Goal: Task Accomplishment & Management: Manage account settings

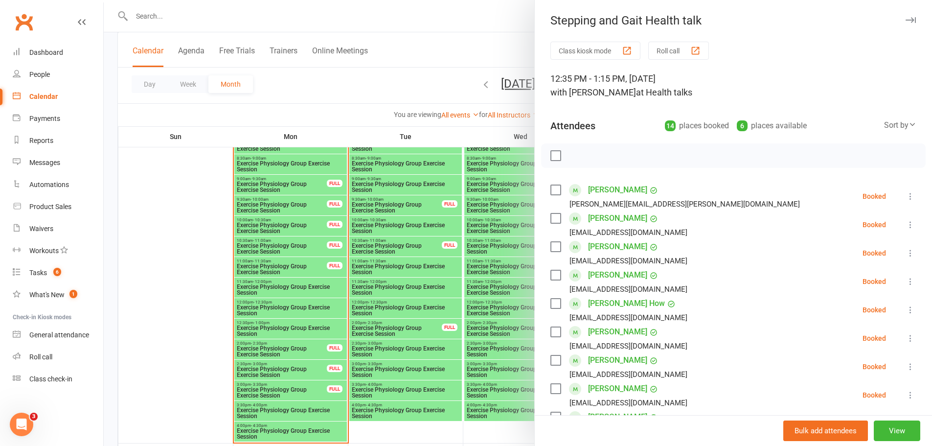
scroll to position [49, 0]
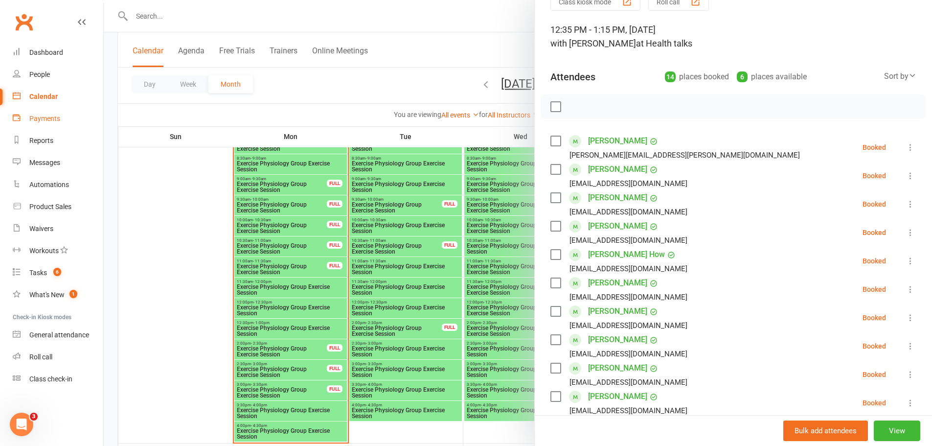
click at [46, 119] on div "Payments" at bounding box center [44, 118] width 31 height 8
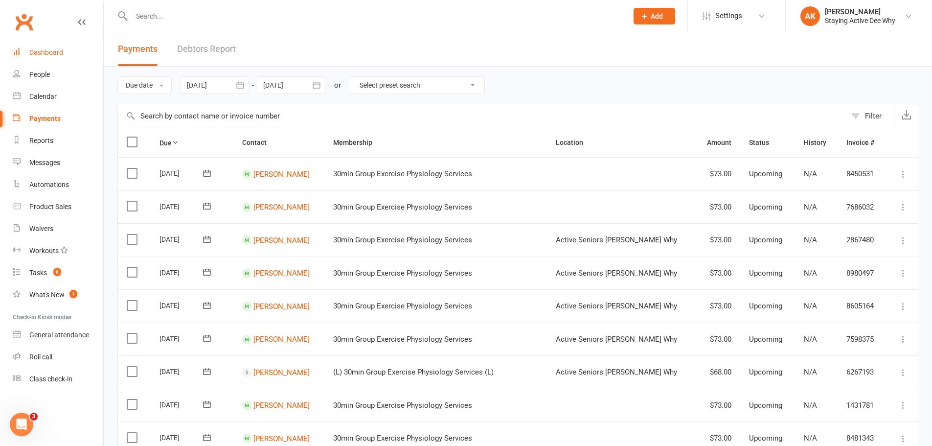
click at [71, 56] on link "Dashboard" at bounding box center [58, 53] width 91 height 22
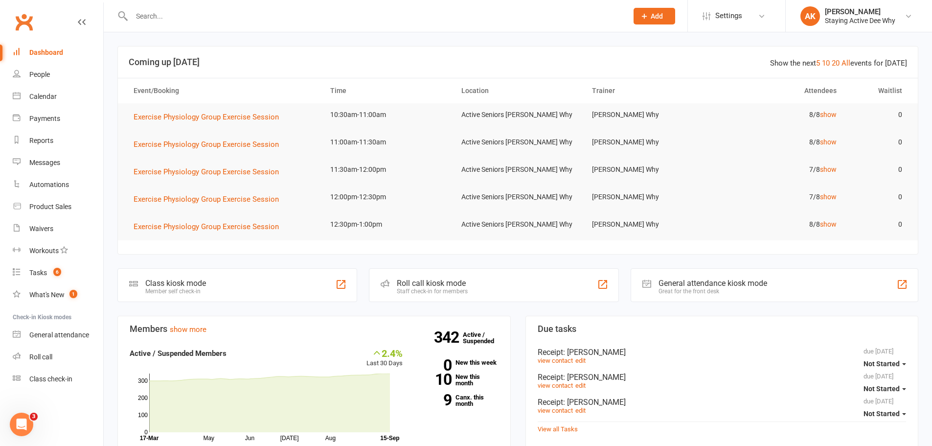
click at [229, 18] on input "text" at bounding box center [375, 16] width 492 height 14
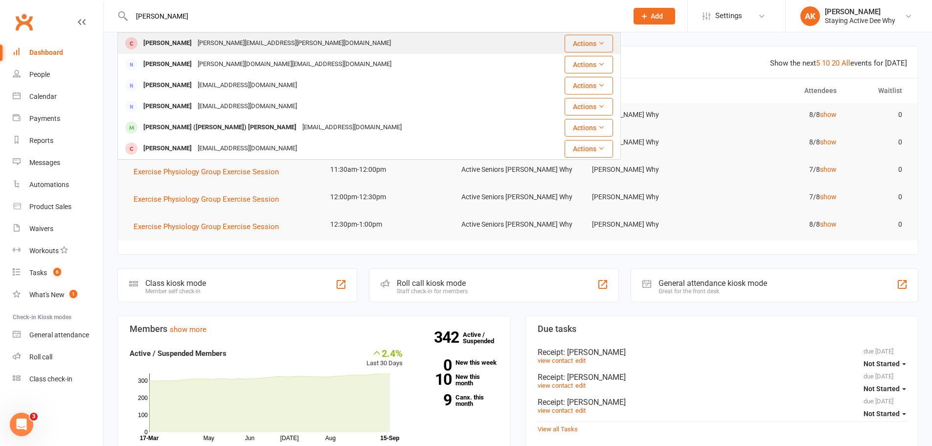
type input "[PERSON_NAME]"
click at [205, 44] on div "[PERSON_NAME][EMAIL_ADDRESS][PERSON_NAME][DOMAIN_NAME]" at bounding box center [294, 43] width 199 height 14
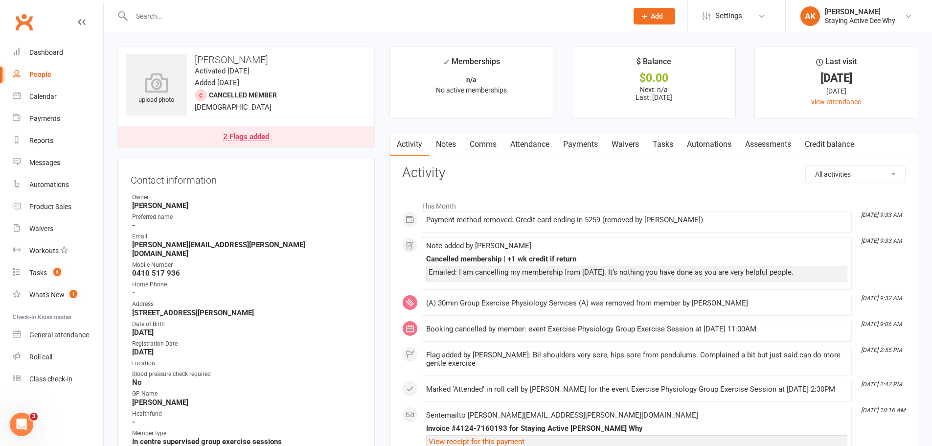
click at [459, 146] on link "Notes" at bounding box center [446, 144] width 34 height 23
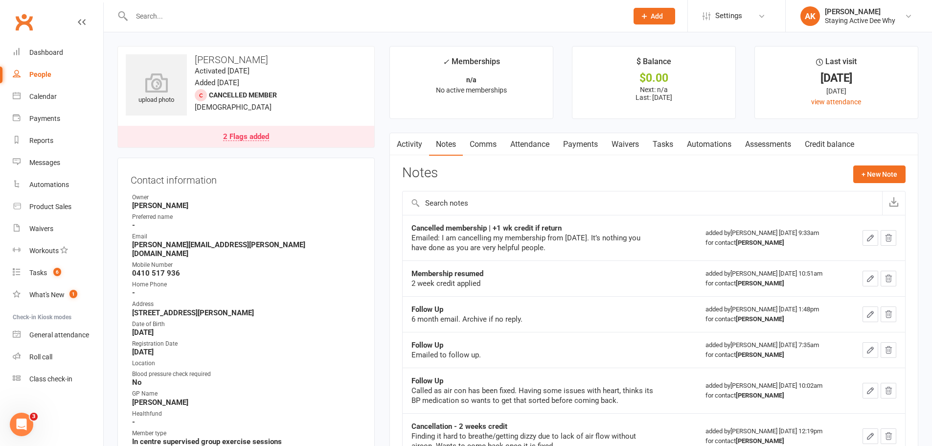
click at [252, 129] on link "2 Flags added" at bounding box center [246, 137] width 256 height 22
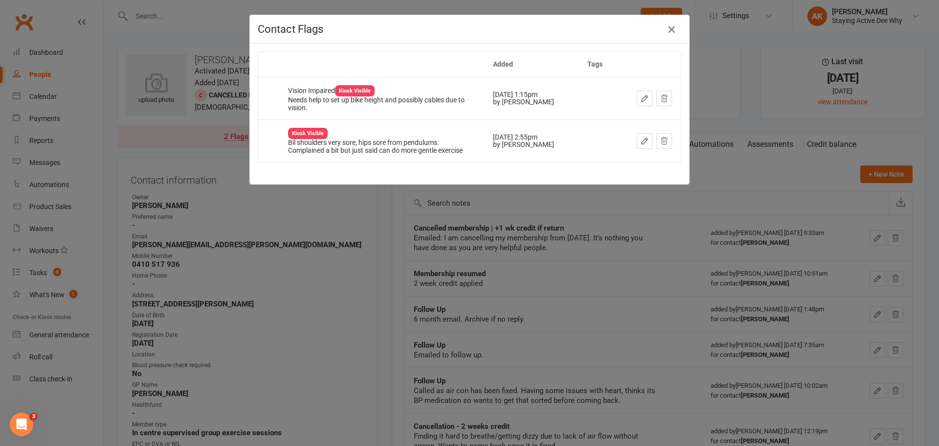
click at [672, 31] on icon "button" at bounding box center [672, 29] width 12 height 12
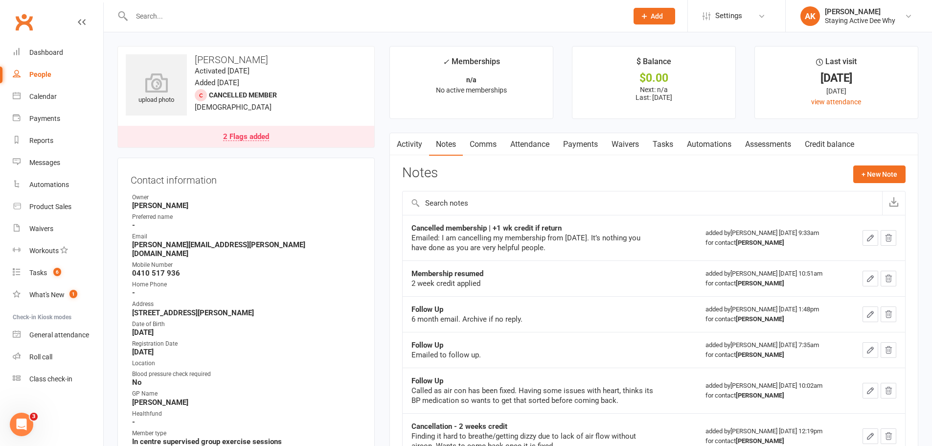
click at [252, 129] on link "2 Flags added" at bounding box center [246, 137] width 256 height 22
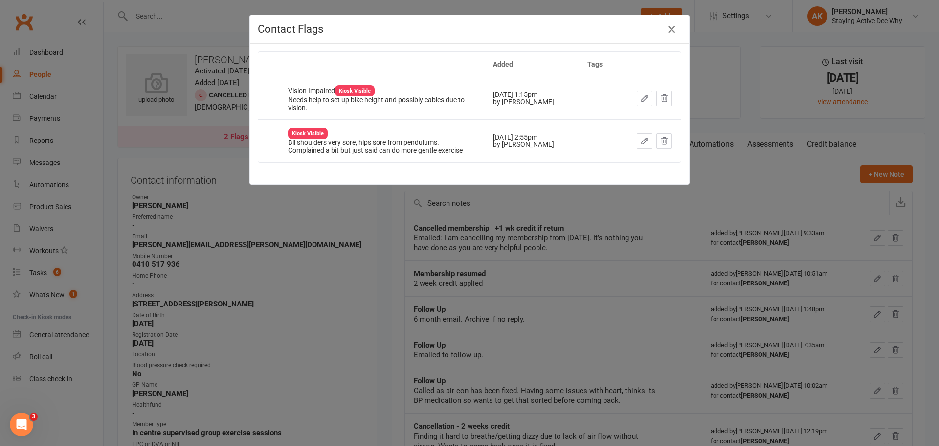
click at [669, 36] on button "button" at bounding box center [672, 30] width 16 height 16
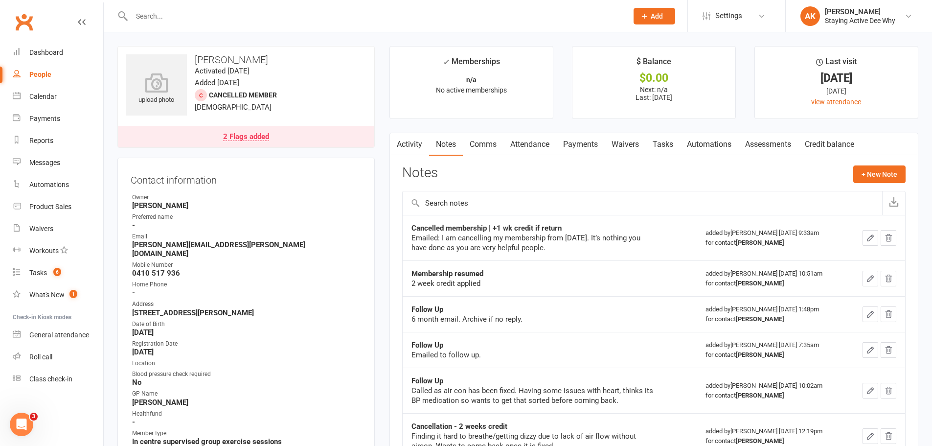
click at [413, 148] on link "Activity" at bounding box center [409, 144] width 39 height 23
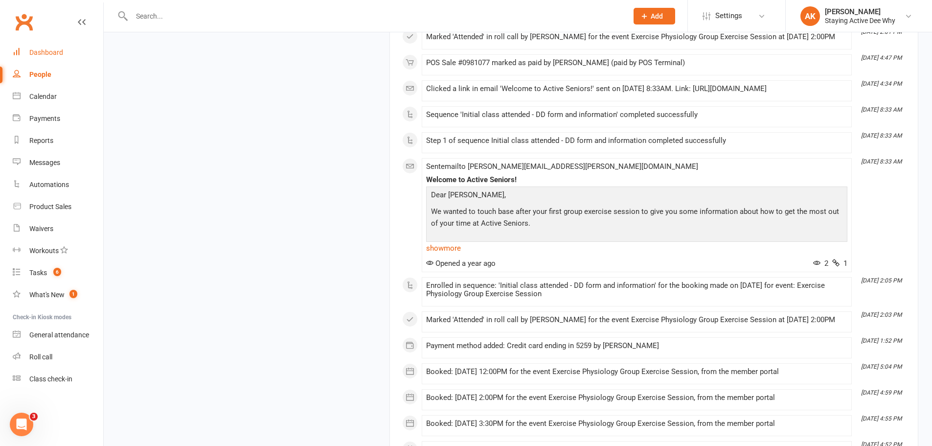
scroll to position [2328, 0]
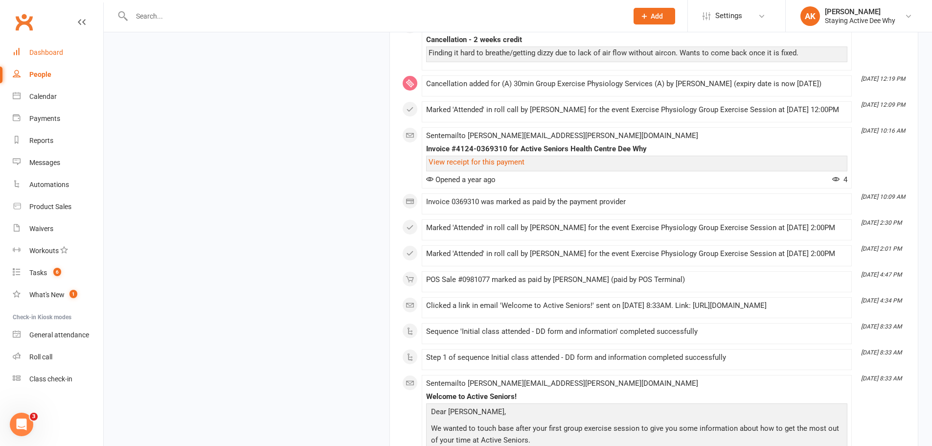
click at [46, 48] on link "Dashboard" at bounding box center [58, 53] width 91 height 22
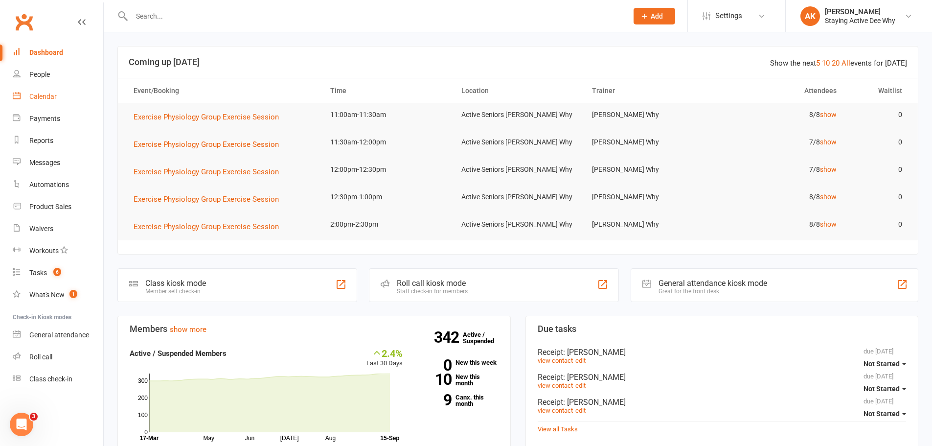
click at [61, 98] on link "Calendar" at bounding box center [58, 97] width 91 height 22
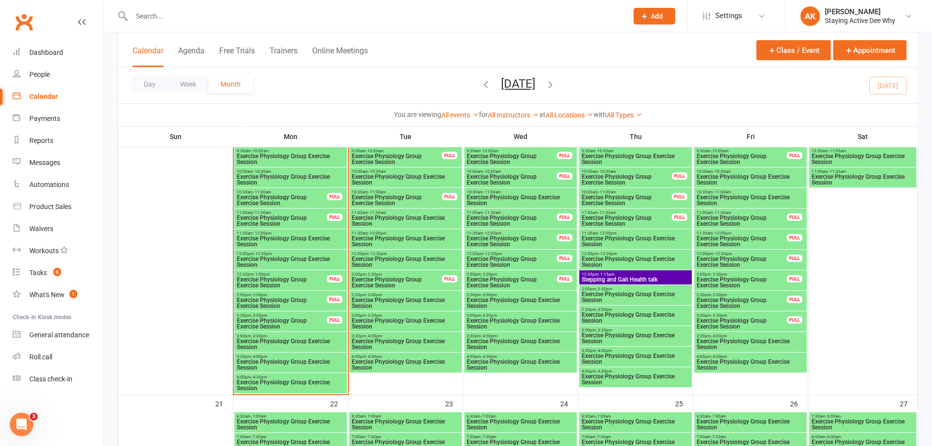
scroll to position [979, 0]
click at [337, 261] on span "Exercise Physiology Group Exercise Session" at bounding box center [290, 261] width 109 height 12
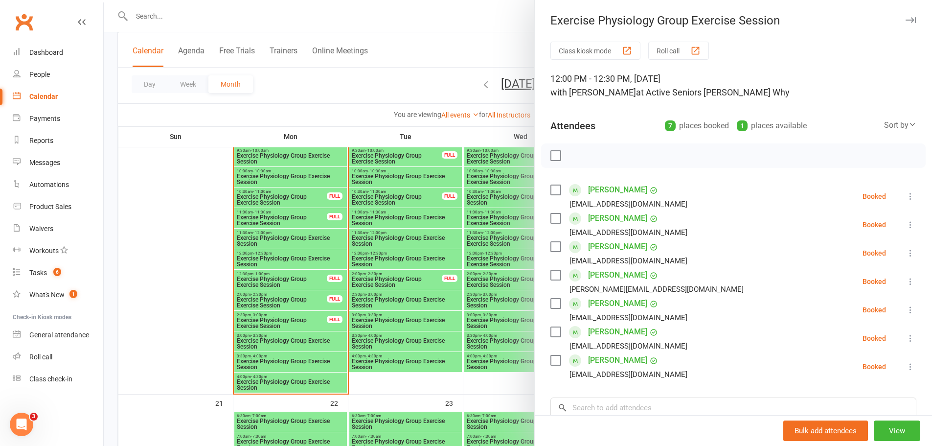
click at [315, 276] on div at bounding box center [518, 223] width 828 height 446
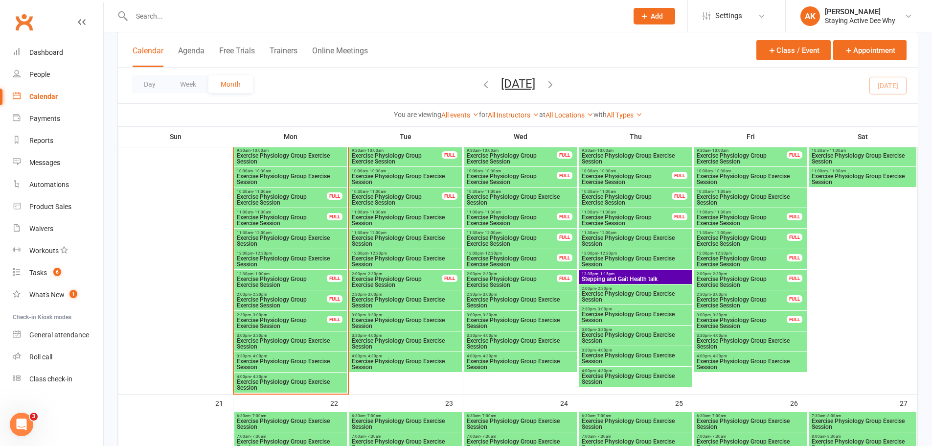
click at [315, 279] on span "Exercise Physiology Group Exercise Session" at bounding box center [281, 282] width 91 height 12
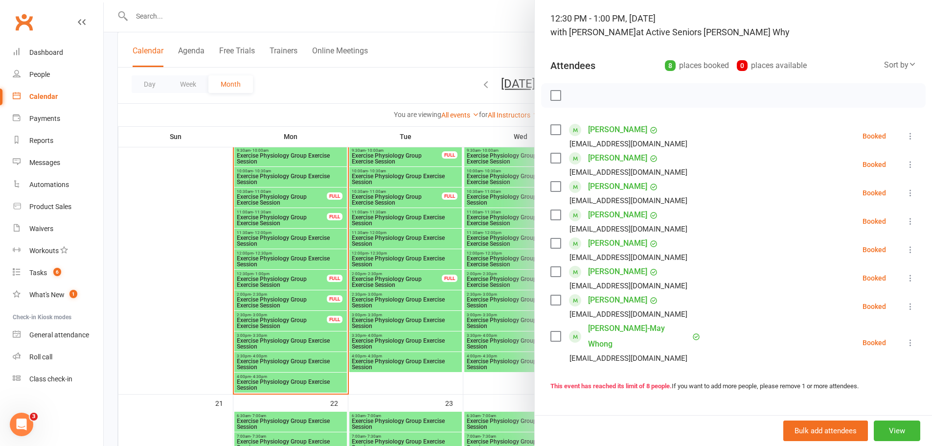
scroll to position [49, 0]
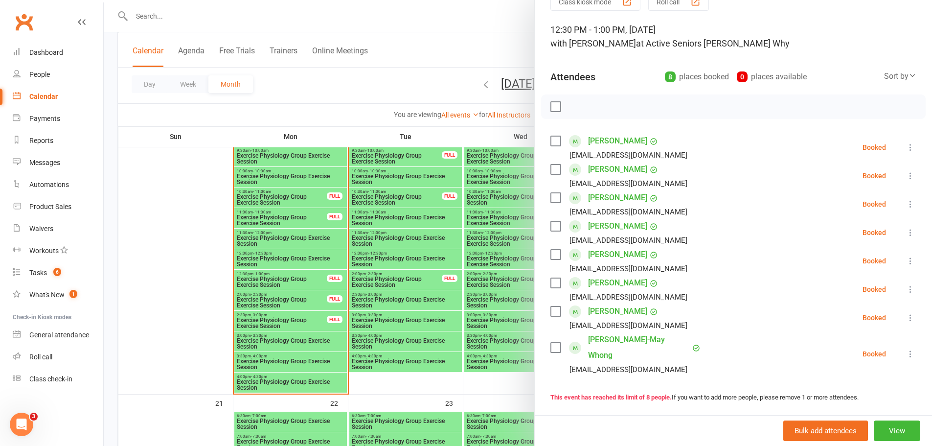
click at [345, 244] on div at bounding box center [518, 223] width 828 height 446
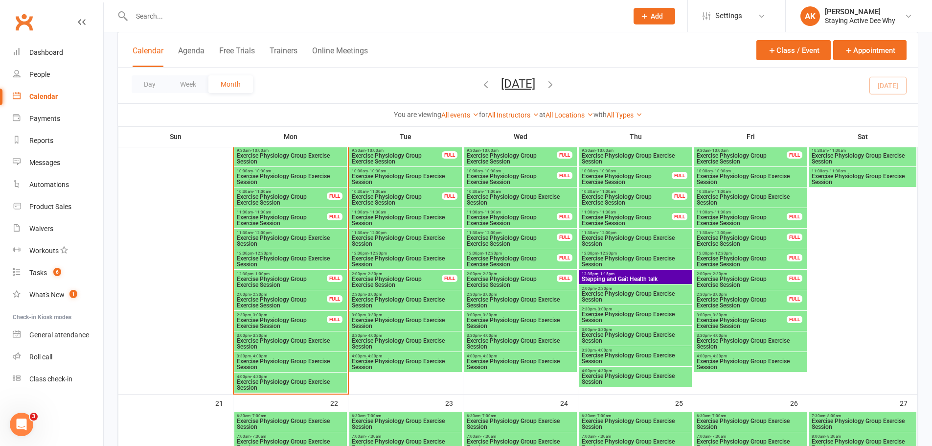
click at [338, 244] on span "Exercise Physiology Group Exercise Session" at bounding box center [290, 241] width 109 height 12
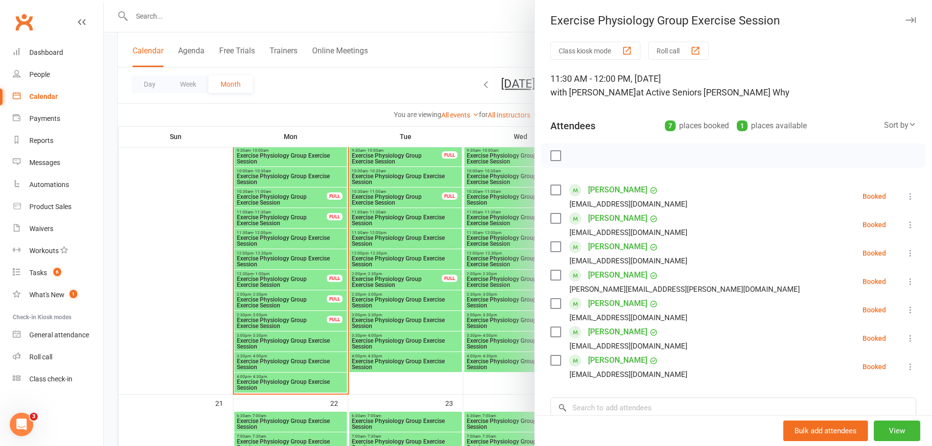
click at [347, 259] on div at bounding box center [518, 223] width 828 height 446
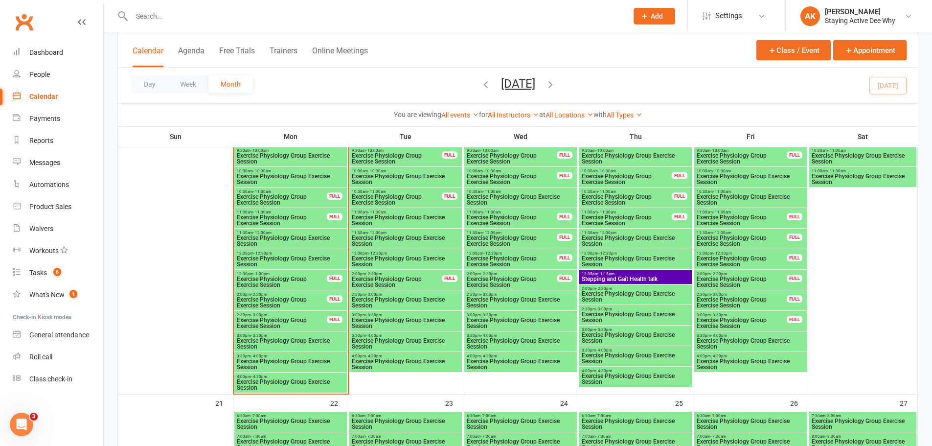
click at [334, 258] on span "Exercise Physiology Group Exercise Session" at bounding box center [290, 261] width 109 height 12
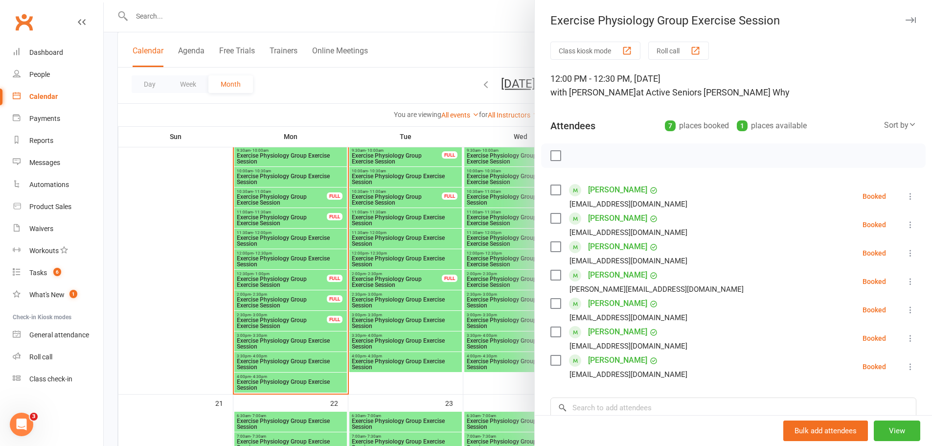
click at [906, 254] on icon at bounding box center [911, 253] width 10 height 10
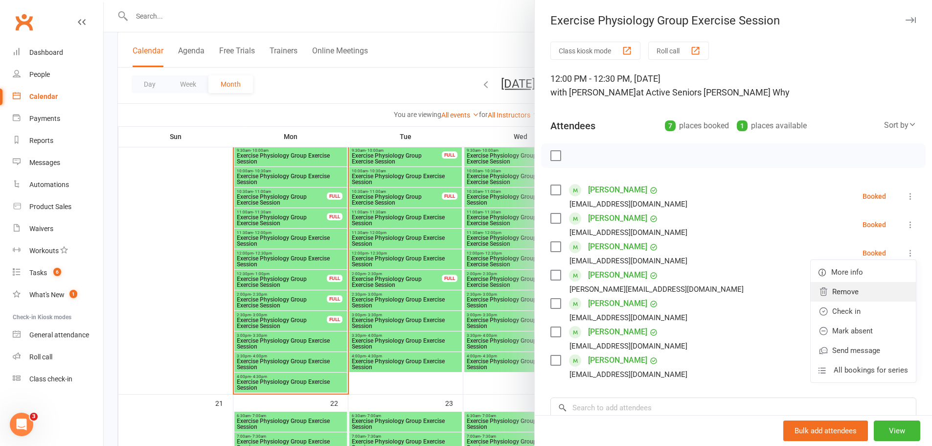
click at [863, 295] on link "Remove" at bounding box center [863, 292] width 105 height 20
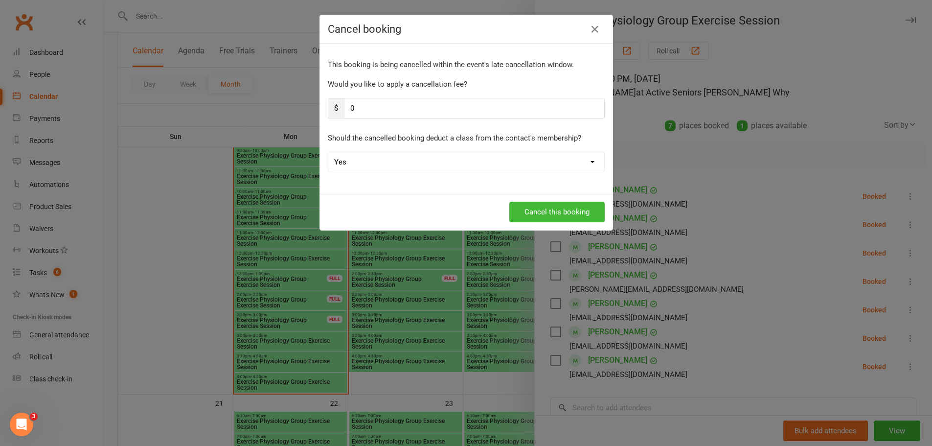
click at [392, 170] on select "Yes No" at bounding box center [466, 162] width 276 height 20
select select "1"
click at [328, 152] on select "Yes No" at bounding box center [466, 162] width 276 height 20
click at [539, 210] on button "Cancel this booking" at bounding box center [556, 212] width 95 height 21
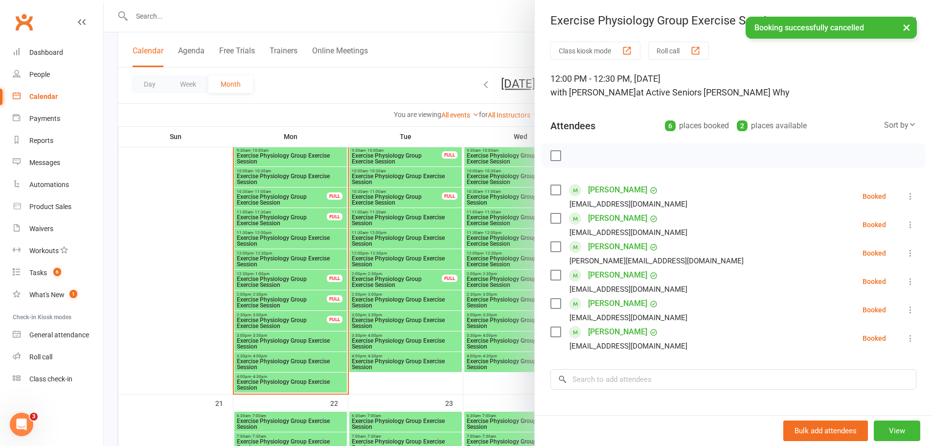
click at [336, 243] on div at bounding box center [518, 223] width 828 height 446
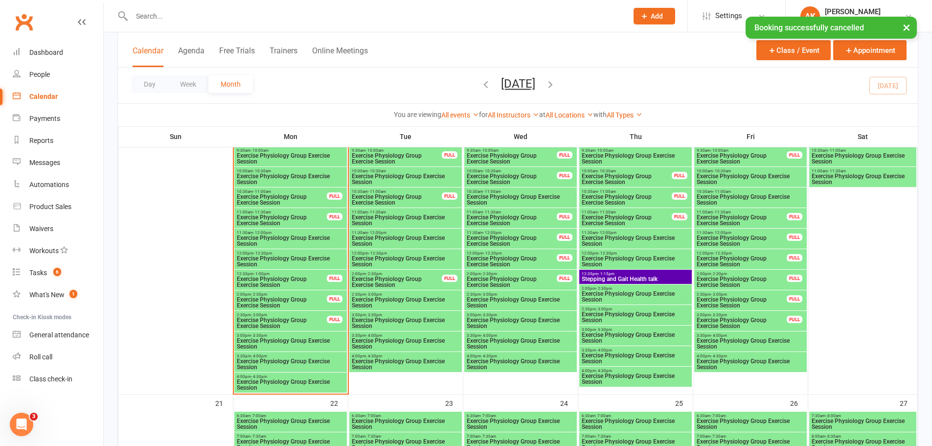
click at [341, 242] on span "Exercise Physiology Group Exercise Session" at bounding box center [290, 241] width 109 height 12
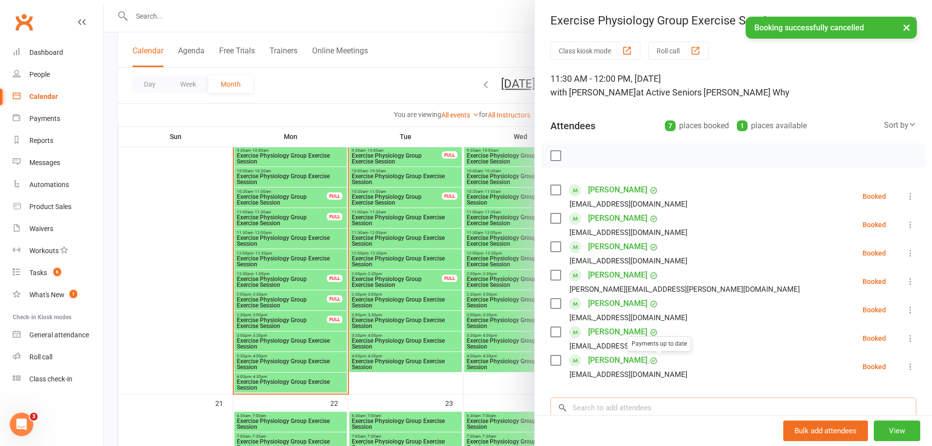
click at [587, 411] on input "search" at bounding box center [733, 407] width 366 height 21
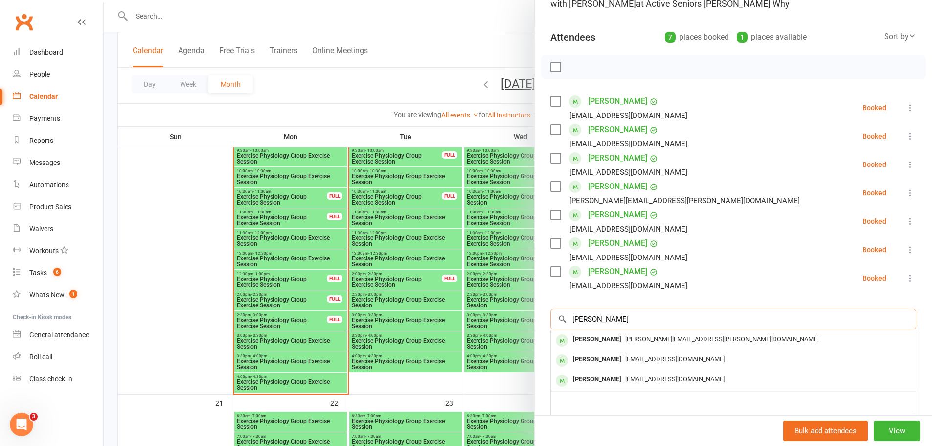
scroll to position [98, 0]
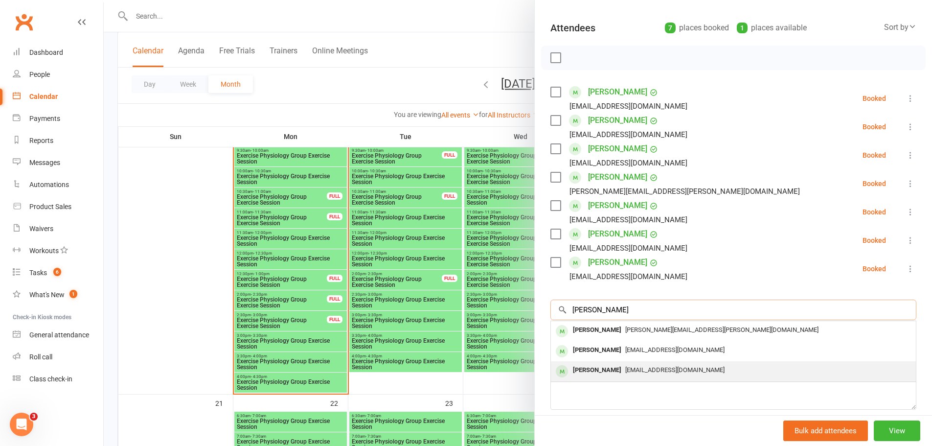
type input "[PERSON_NAME]"
click at [614, 370] on div "[PERSON_NAME]" at bounding box center [597, 370] width 56 height 14
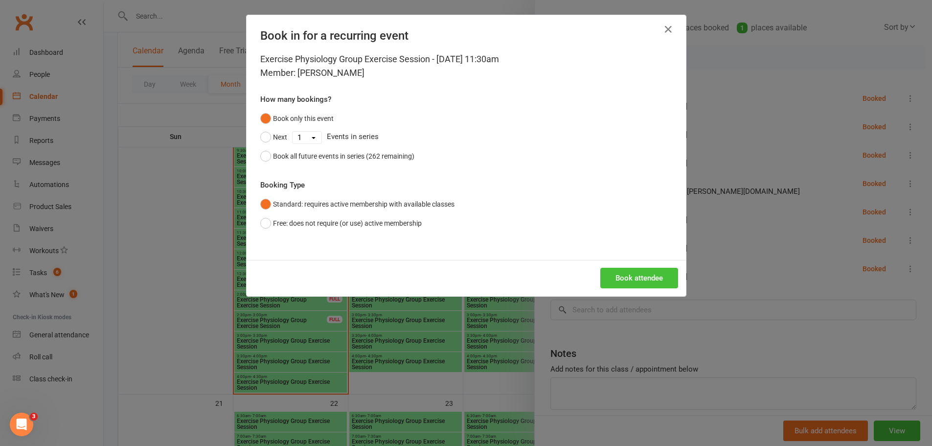
click at [640, 276] on button "Book attendee" at bounding box center [639, 278] width 78 height 21
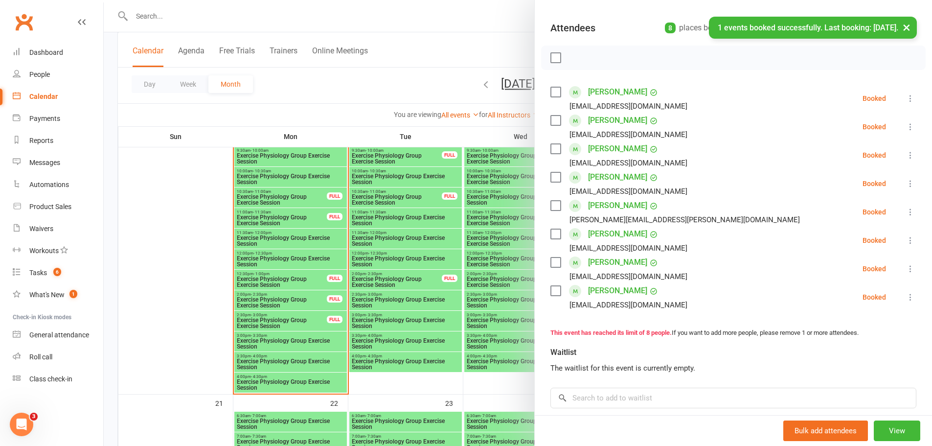
click at [905, 30] on button "×" at bounding box center [907, 27] width 18 height 21
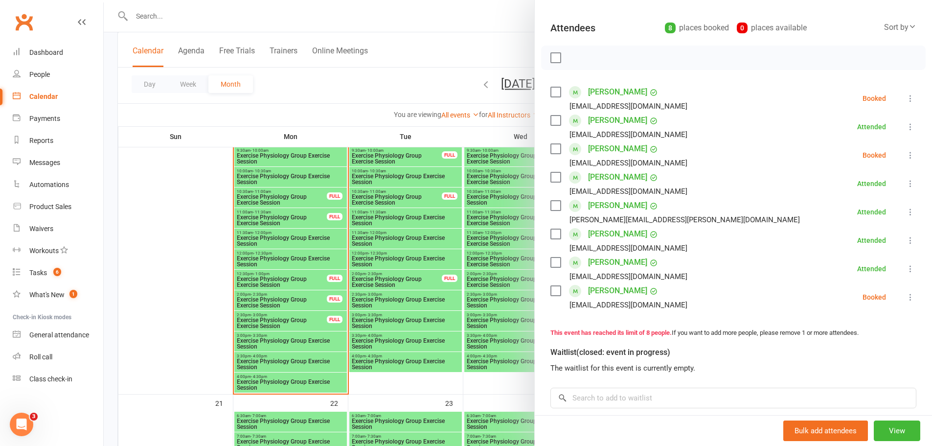
click at [450, 52] on div at bounding box center [518, 223] width 828 height 446
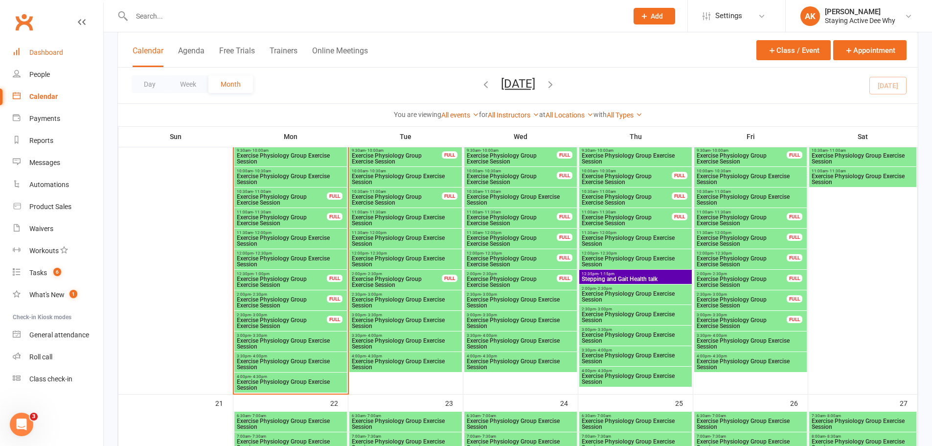
click at [41, 54] on div "Dashboard" at bounding box center [46, 52] width 34 height 8
